Goal: Task Accomplishment & Management: Use online tool/utility

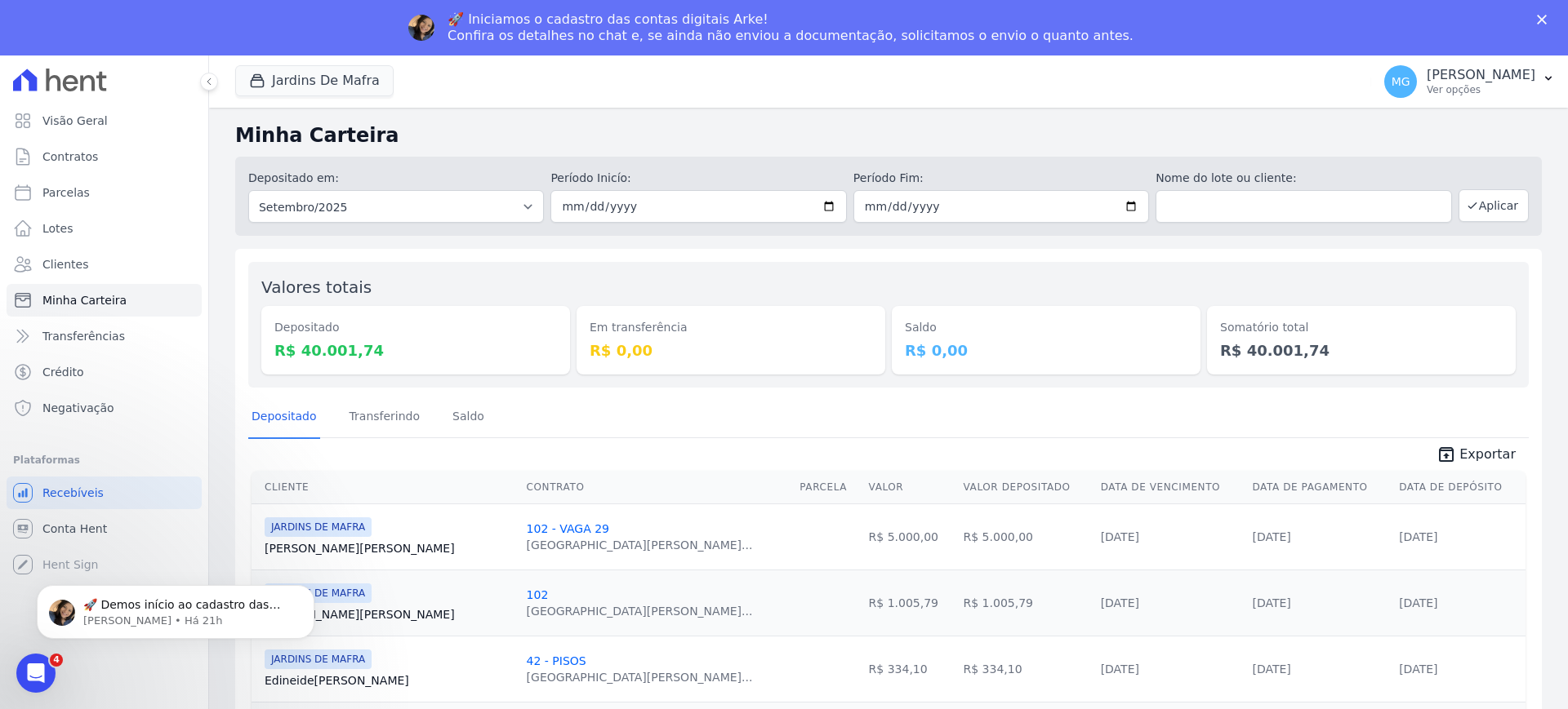
click at [1536, 15] on div "🚀 Iniciamos o cadastro das contas digitais Arke! Confira os detalhes no chat e,…" at bounding box center [784, 27] width 1568 height 42
click at [1546, 17] on icon "Fechar" at bounding box center [1543, 20] width 9 height 9
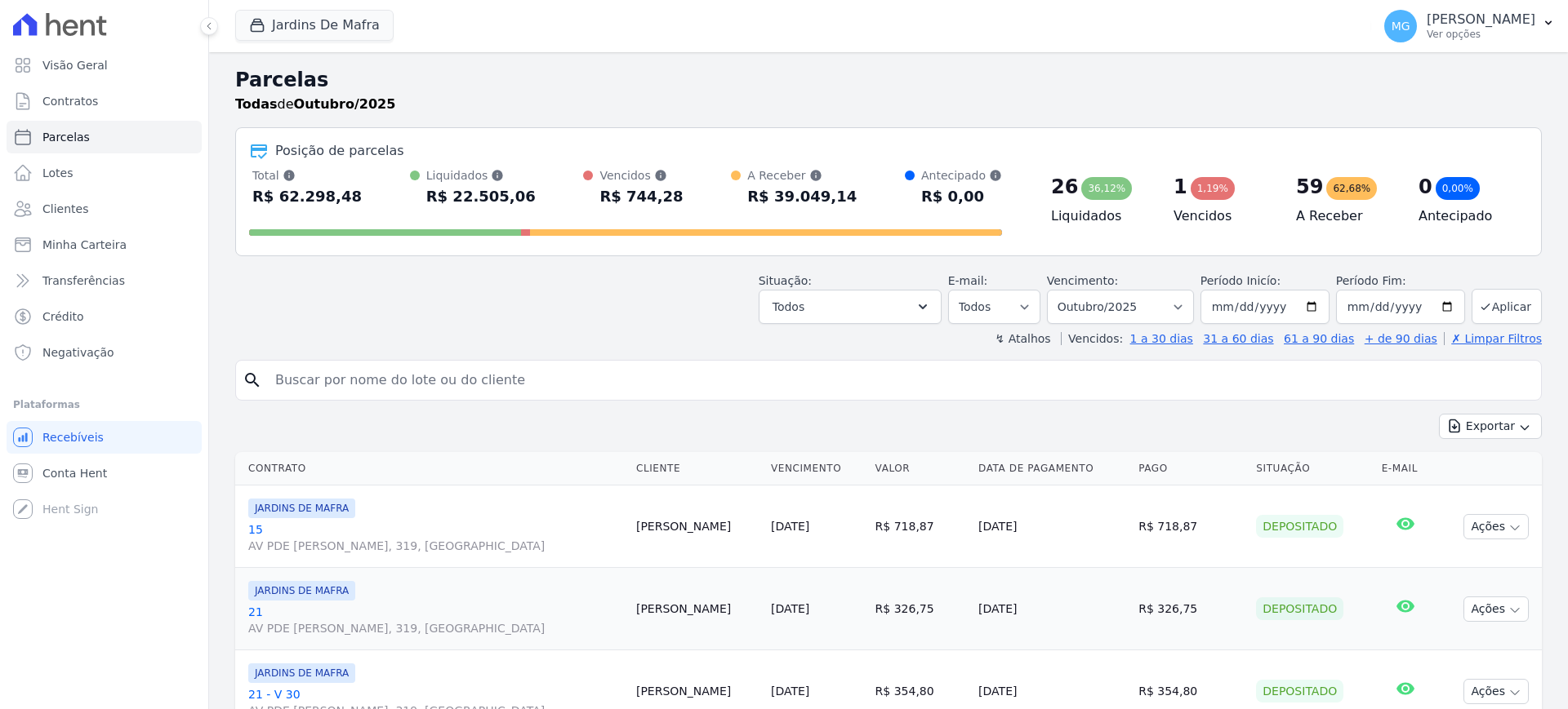
select select
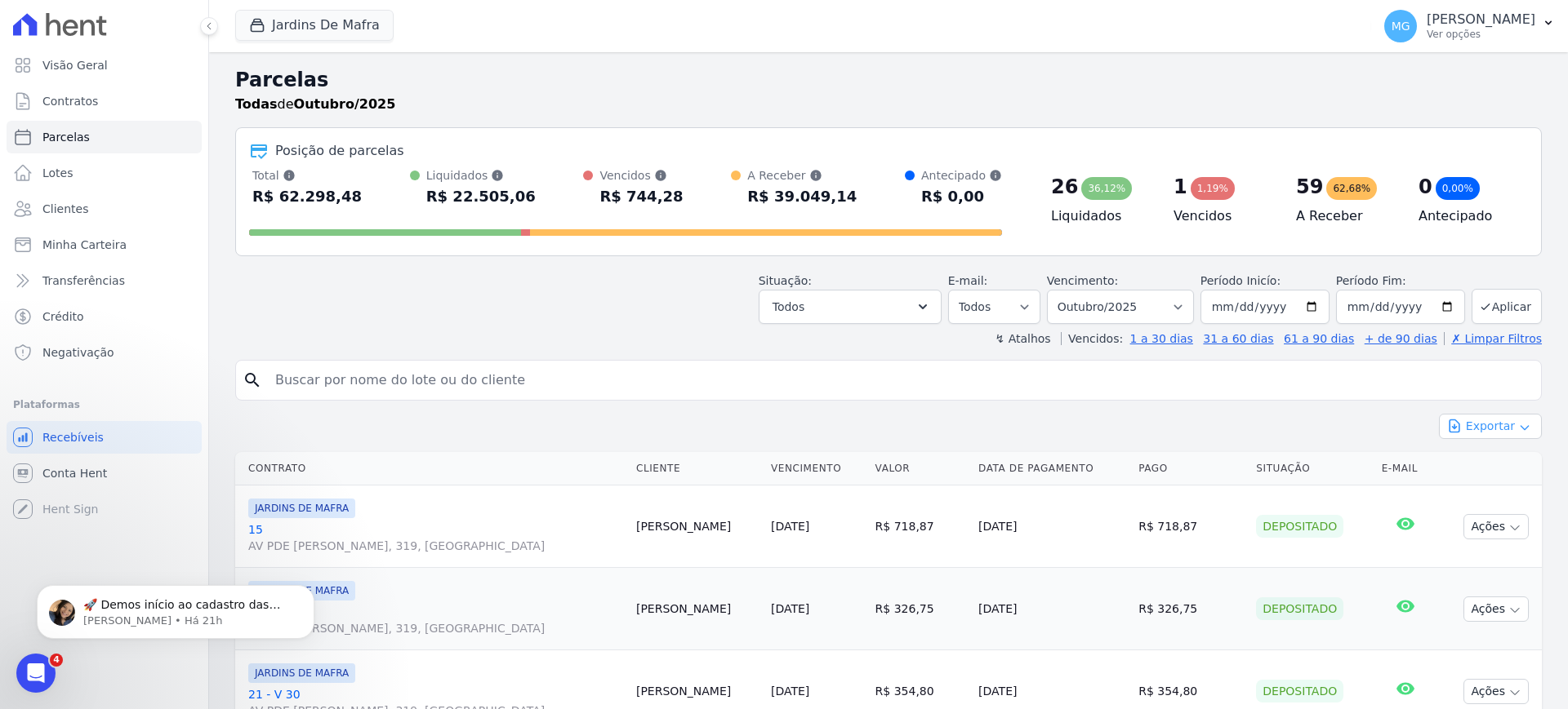
click at [1476, 427] on button "Exportar" at bounding box center [1491, 426] width 103 height 25
click at [1176, 307] on select "Filtrar por período ──────── Todos os meses Agosto/2025 Setembro/2025 Outubro/2…" at bounding box center [1121, 306] width 147 height 34
click at [1486, 429] on button "Exportar" at bounding box center [1491, 426] width 103 height 25
click at [1479, 493] on span "Exportar CSV" at bounding box center [1490, 492] width 87 height 16
click at [326, 33] on button "Jardins De Mafra" at bounding box center [314, 25] width 158 height 31
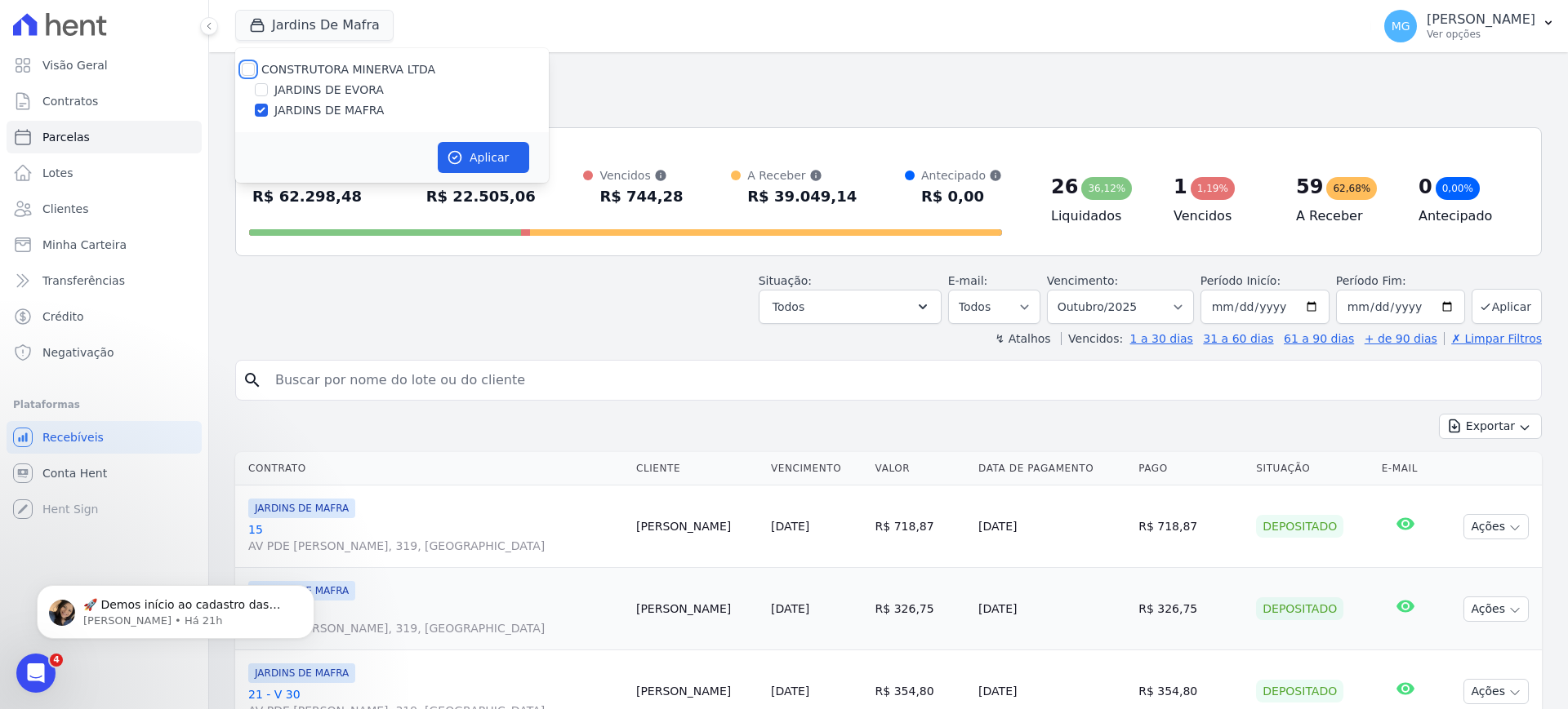
click at [251, 64] on input "CONSTRUTORA MINERVA LTDA" at bounding box center [248, 70] width 13 height 13
checkbox input "true"
click at [265, 112] on input "JARDINS DE MAFRA" at bounding box center [261, 110] width 13 height 13
checkbox input "false"
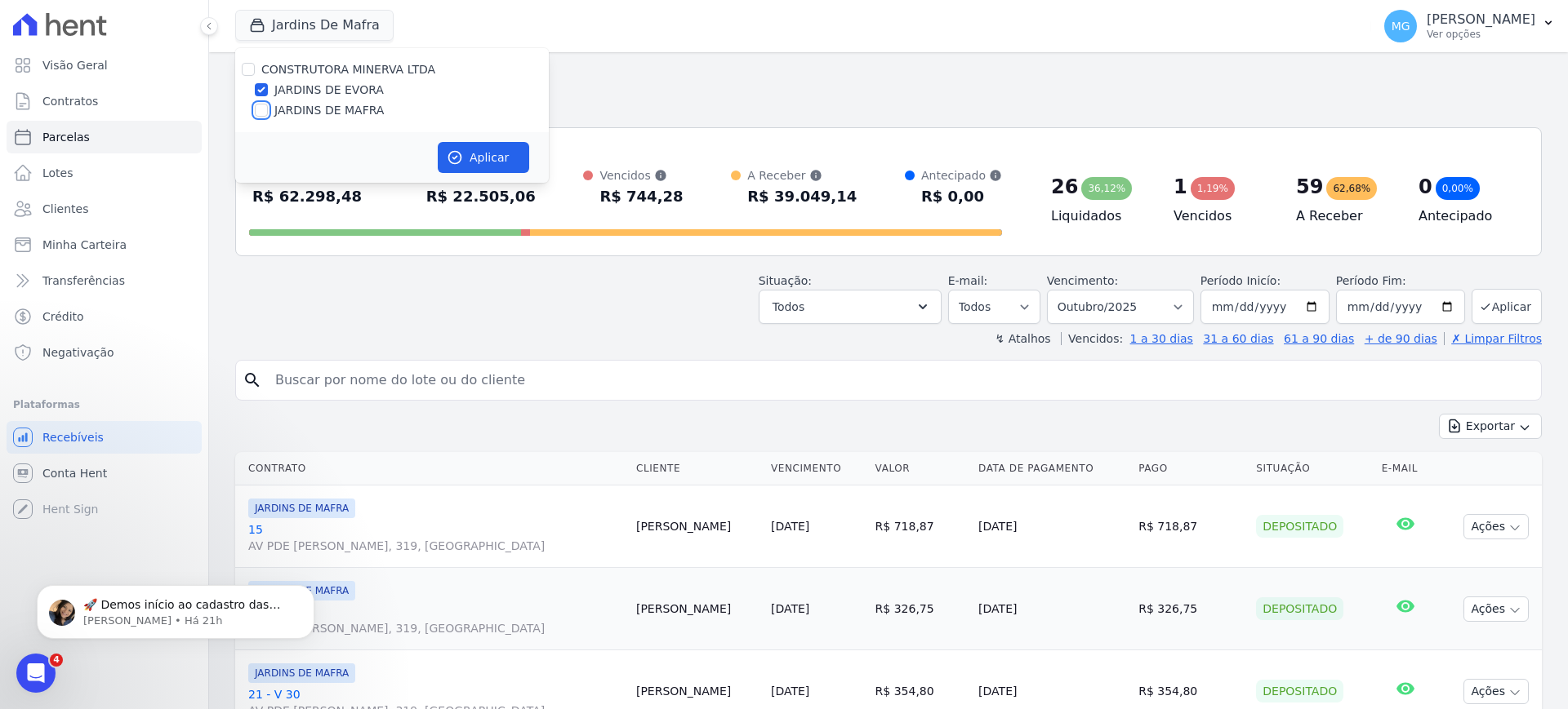
checkbox input "false"
click at [476, 160] on button "Aplicar" at bounding box center [483, 157] width 92 height 31
select select
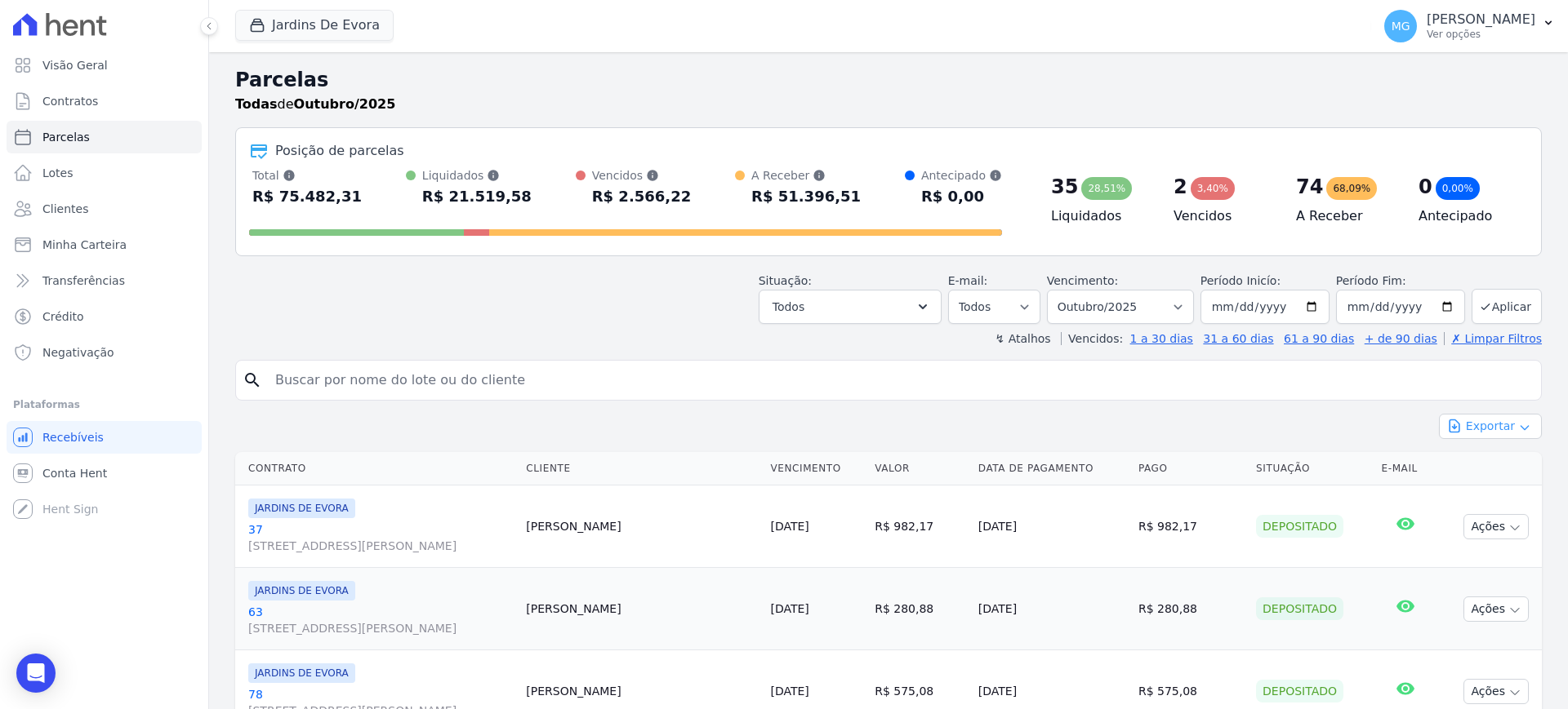
click at [1473, 425] on button "Exportar" at bounding box center [1491, 426] width 103 height 25
click at [1466, 495] on span "Exportar CSV" at bounding box center [1490, 492] width 87 height 16
